Goal: Task Accomplishment & Management: Manage account settings

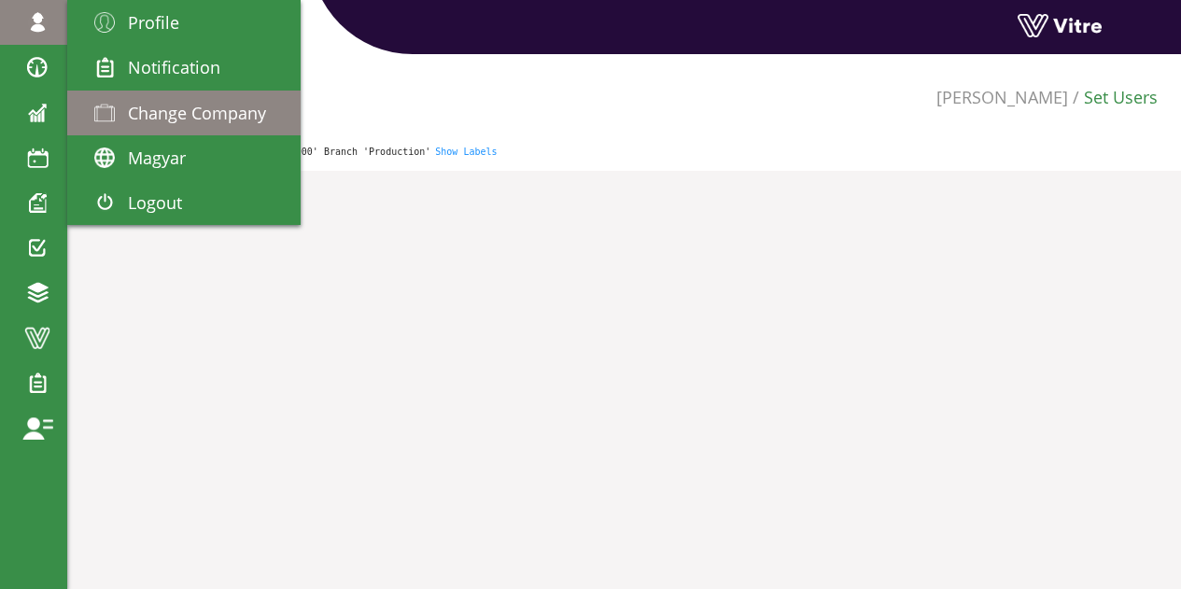
drag, startPoint x: 0, startPoint y: 0, endPoint x: 177, endPoint y: 113, distance: 210.2
click at [177, 113] on span "Change Company" at bounding box center [197, 113] width 138 height 22
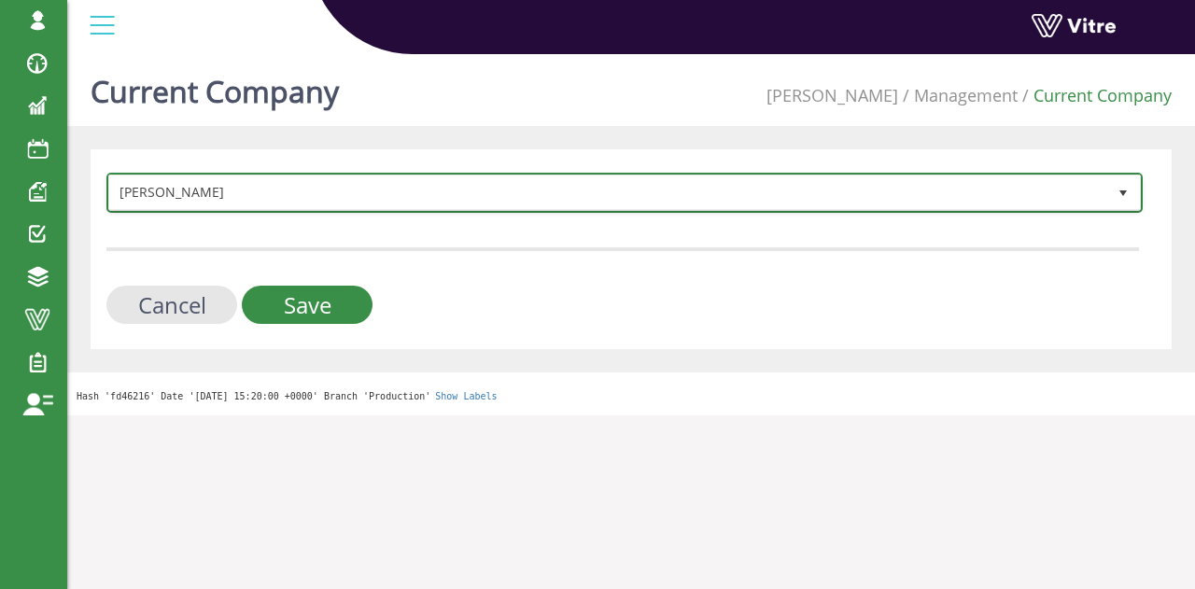
click at [373, 191] on span "[PERSON_NAME]" at bounding box center [607, 192] width 997 height 34
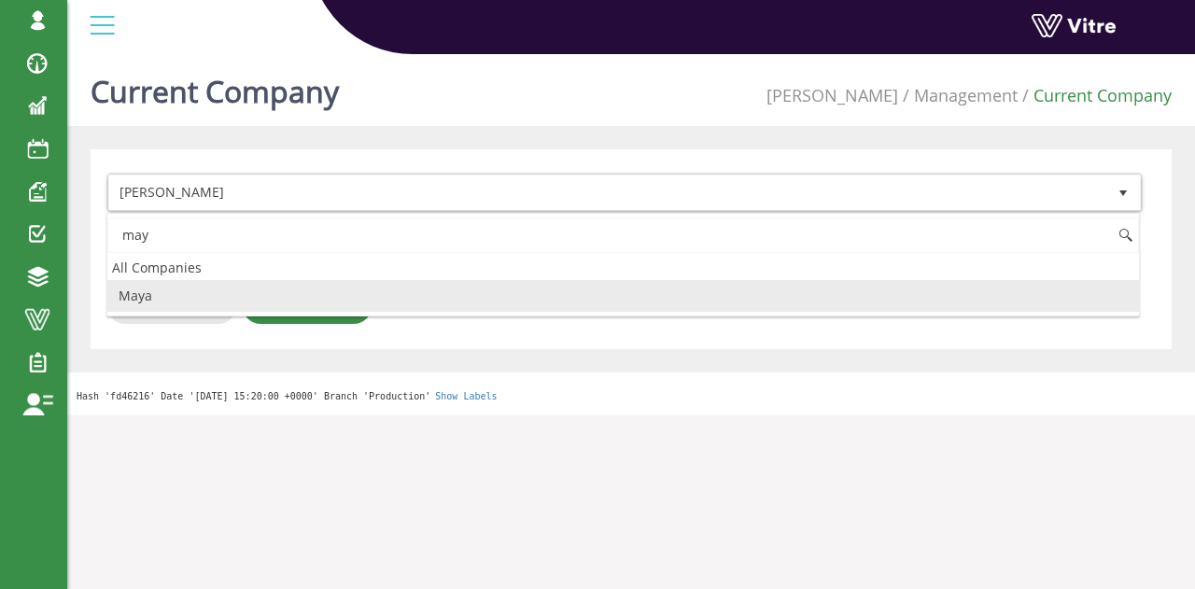
click at [177, 299] on li "Maya" at bounding box center [622, 296] width 1031 height 32
type input "may"
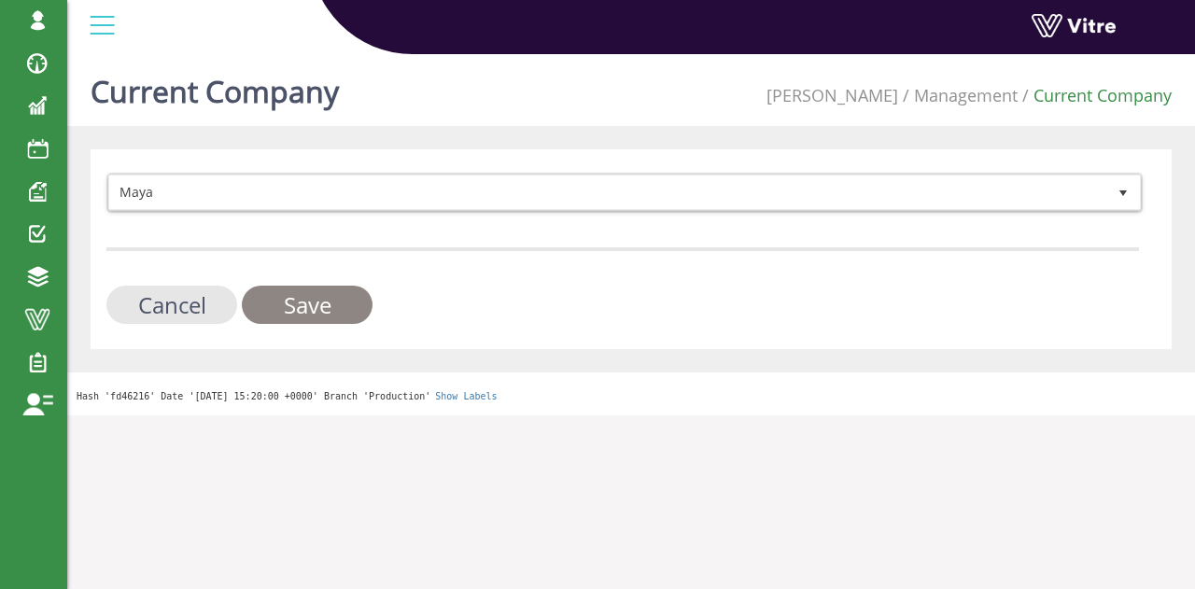
click at [299, 307] on input "Save" at bounding box center [307, 305] width 131 height 38
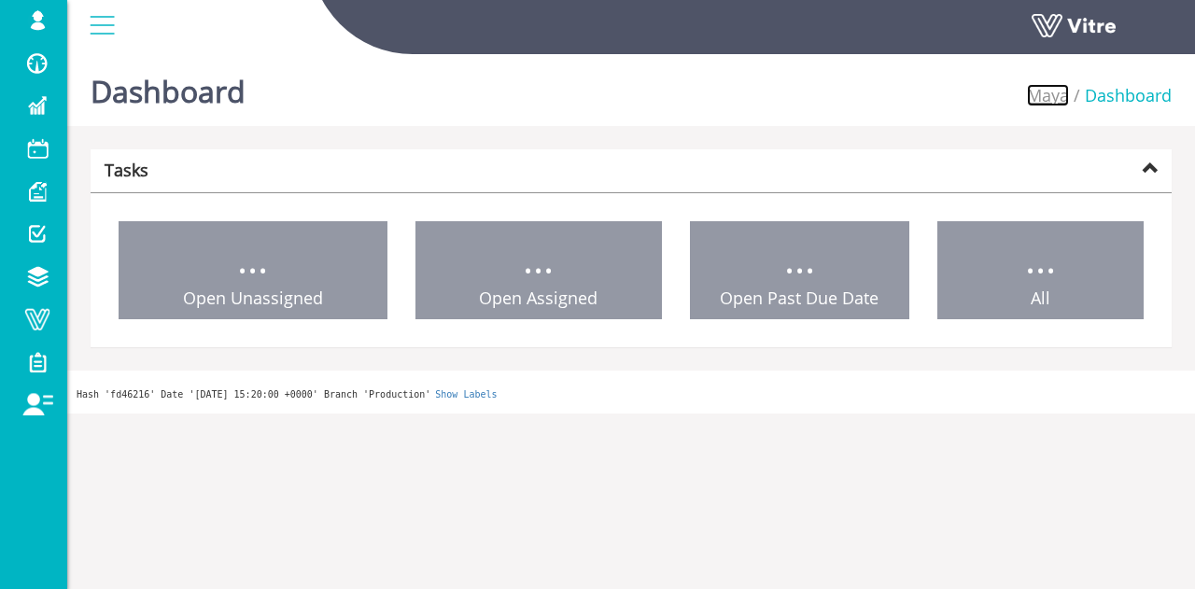
click at [1056, 92] on link "Maya" at bounding box center [1048, 95] width 42 height 22
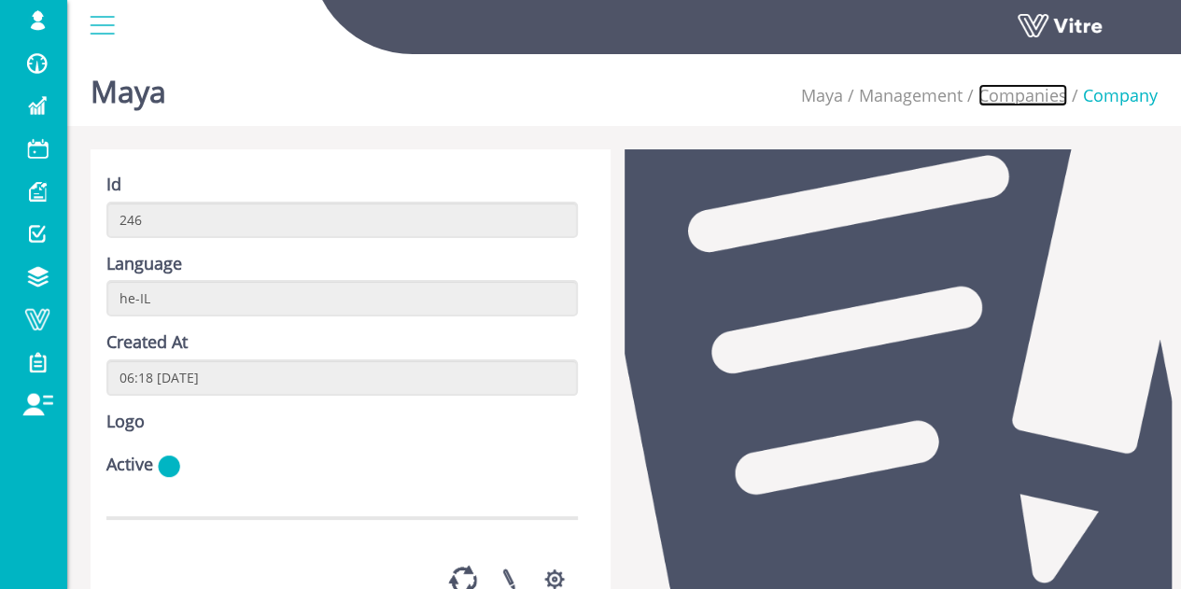
click at [1029, 93] on link "Companies" at bounding box center [1022, 95] width 89 height 22
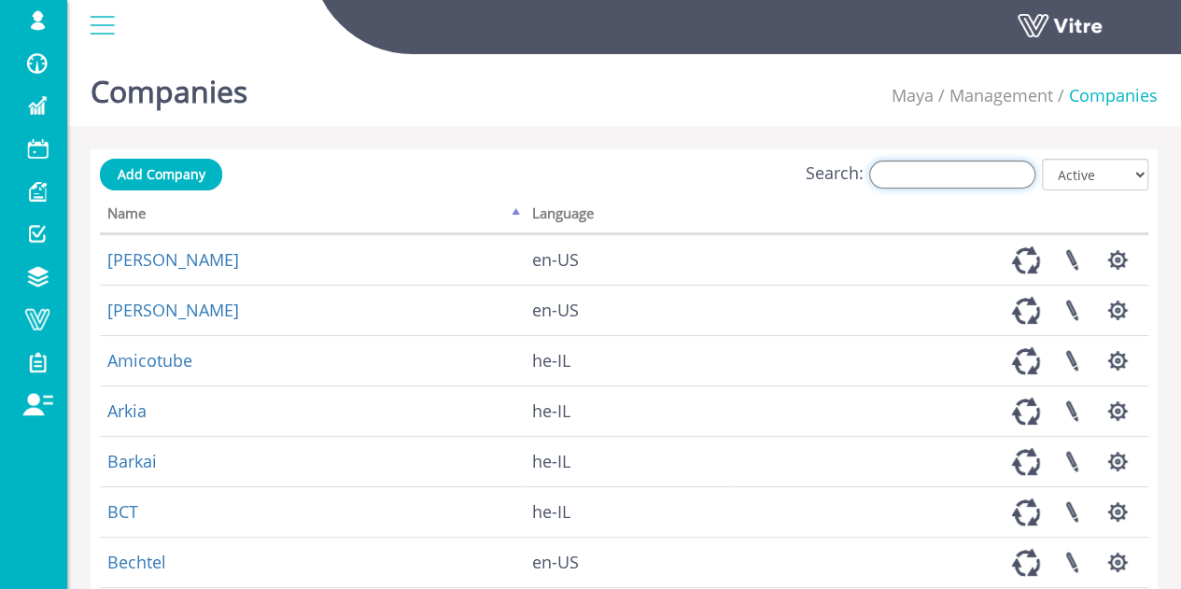
click at [952, 180] on input "Search:" at bounding box center [952, 175] width 166 height 28
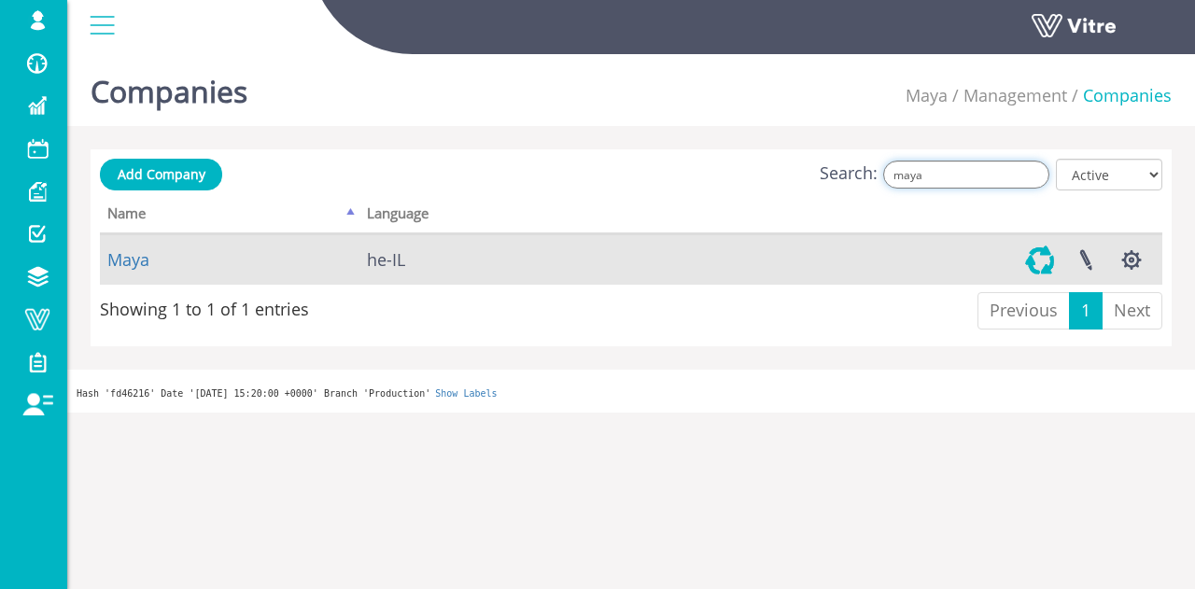
type input "maya"
click at [1036, 257] on link at bounding box center [1039, 259] width 47 height 49
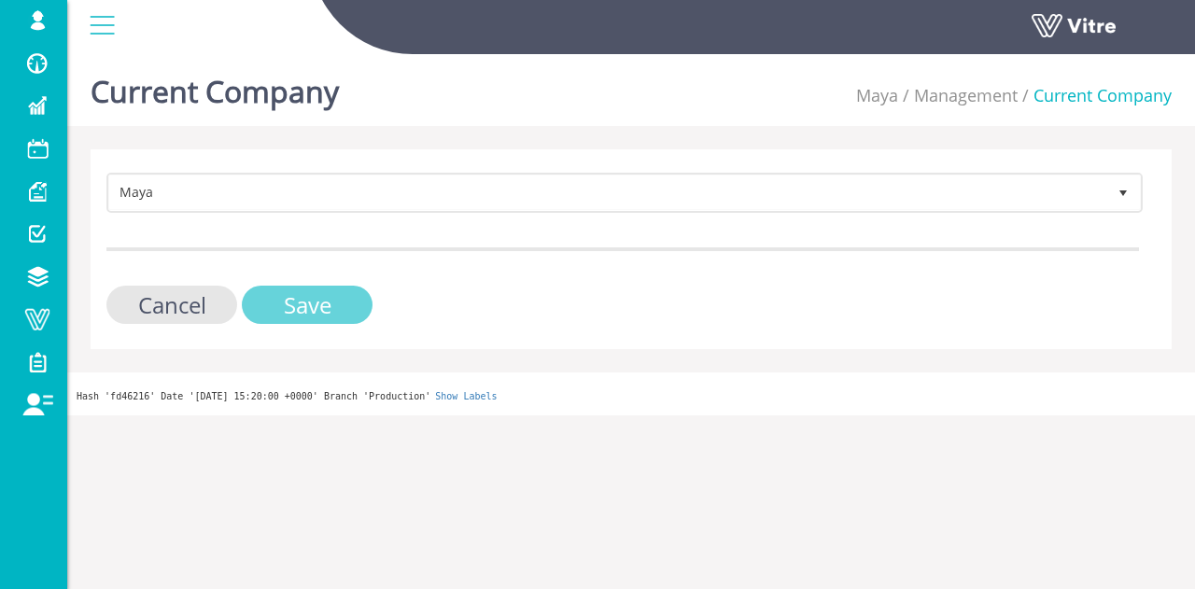
click at [320, 290] on input "Save" at bounding box center [307, 305] width 131 height 38
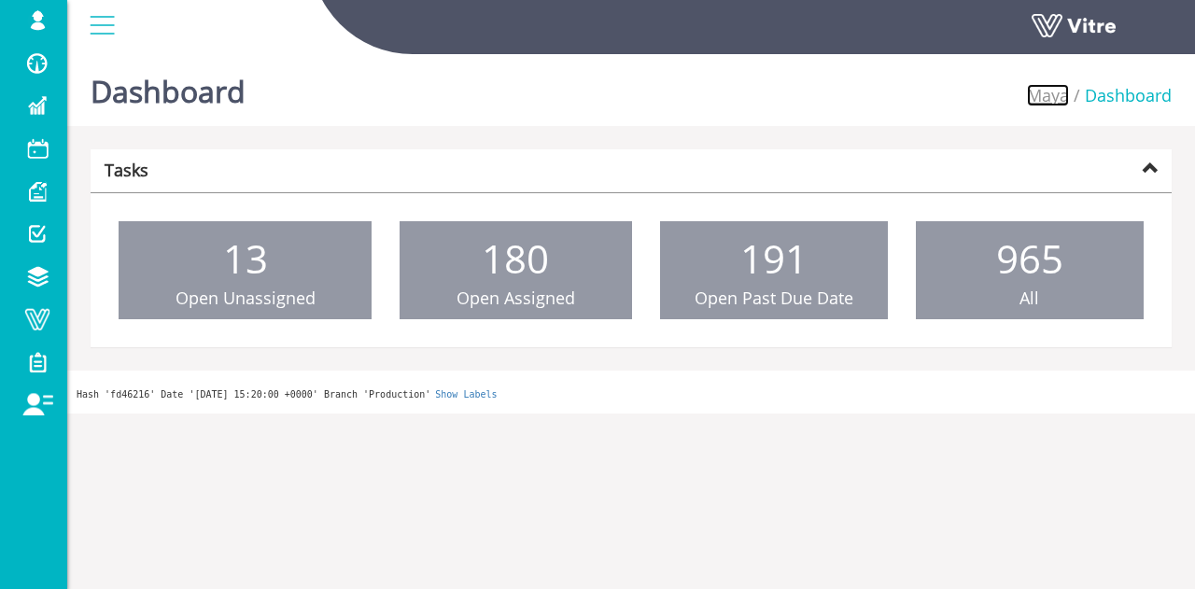
click at [1047, 101] on link "Maya" at bounding box center [1048, 95] width 42 height 22
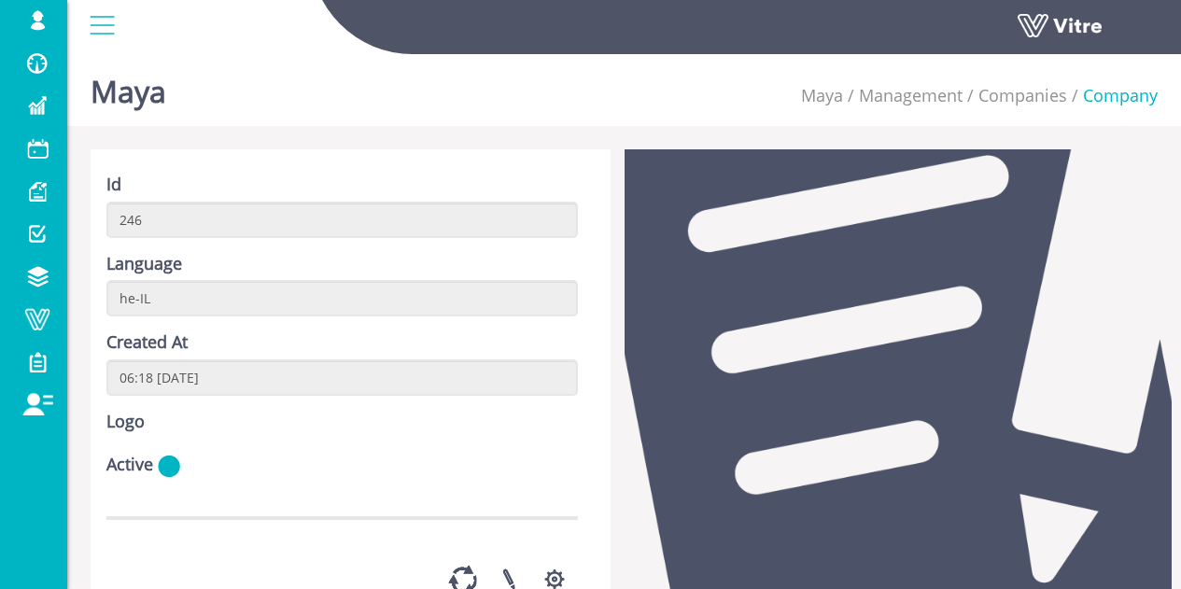
click at [552, 554] on button "button" at bounding box center [554, 578] width 47 height 49
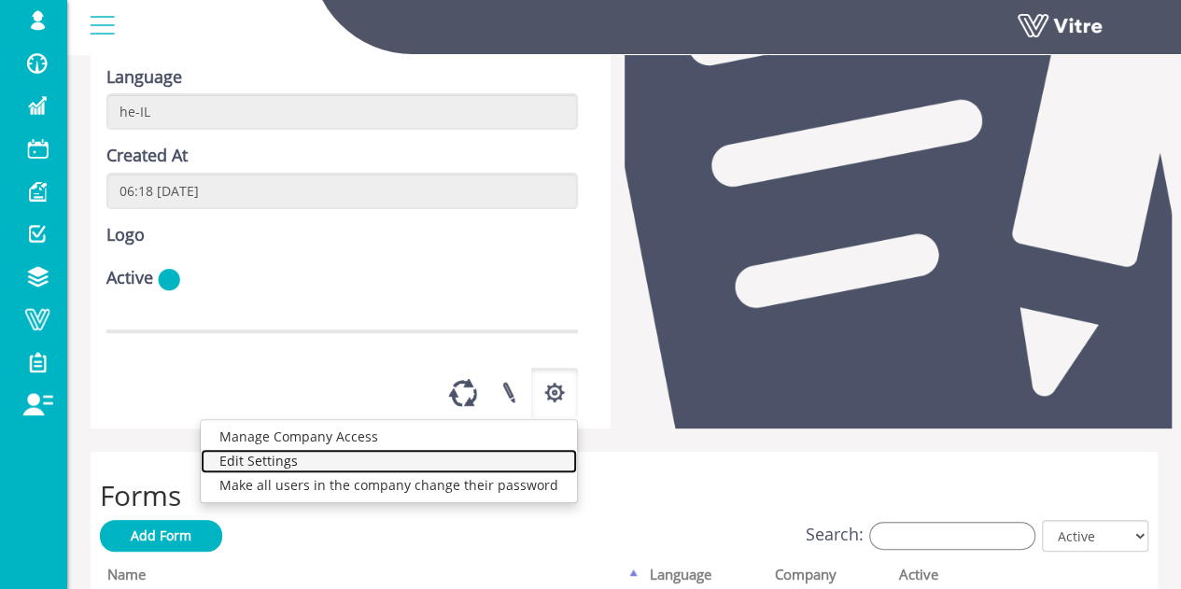
click at [304, 473] on link "Edit Settings" at bounding box center [389, 461] width 376 height 24
